Goal: Transaction & Acquisition: Purchase product/service

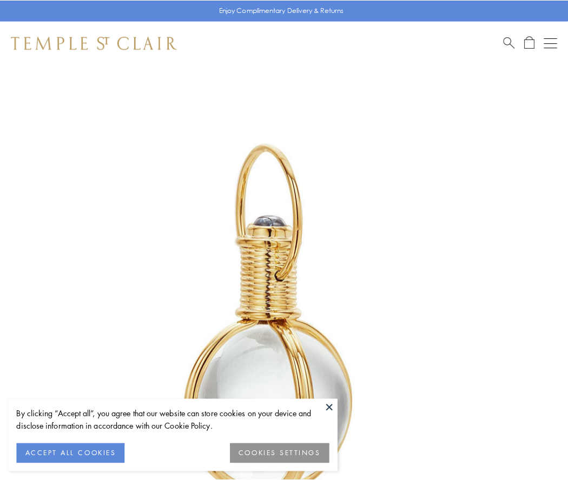
scroll to position [282, 0]
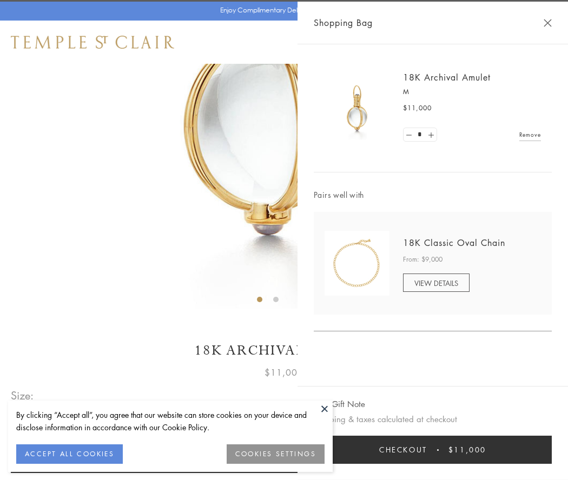
click at [433, 450] on button "Checkout $11,000" at bounding box center [433, 450] width 238 height 28
